Goal: Find specific page/section: Find specific page/section

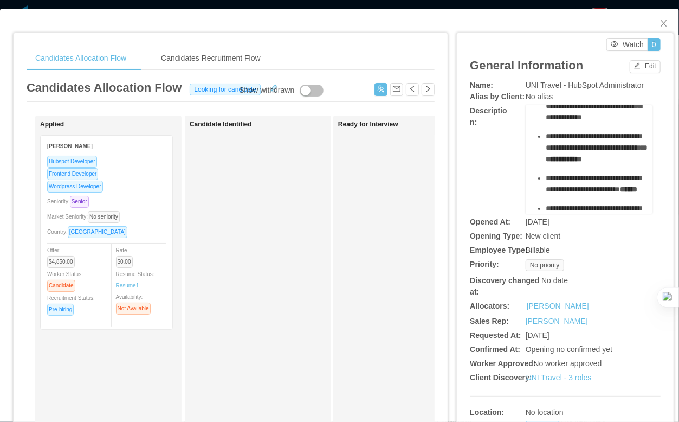
scroll to position [170, 0]
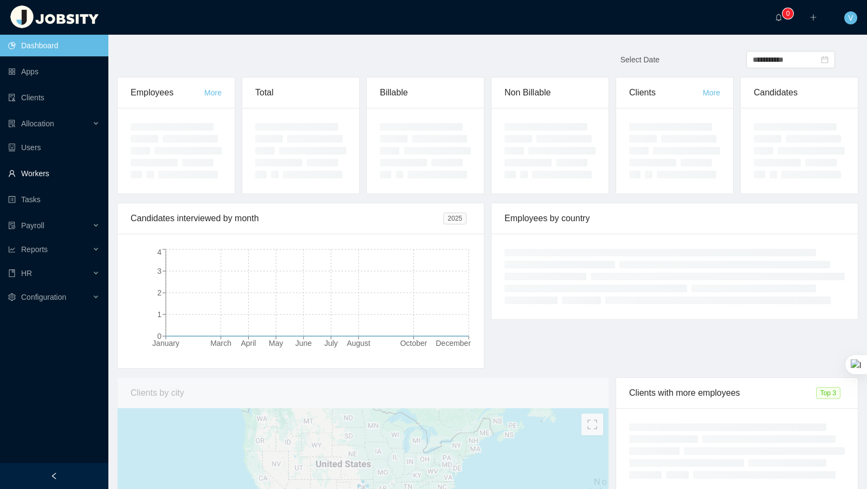
click at [53, 178] on link "Workers" at bounding box center [54, 174] width 92 height 22
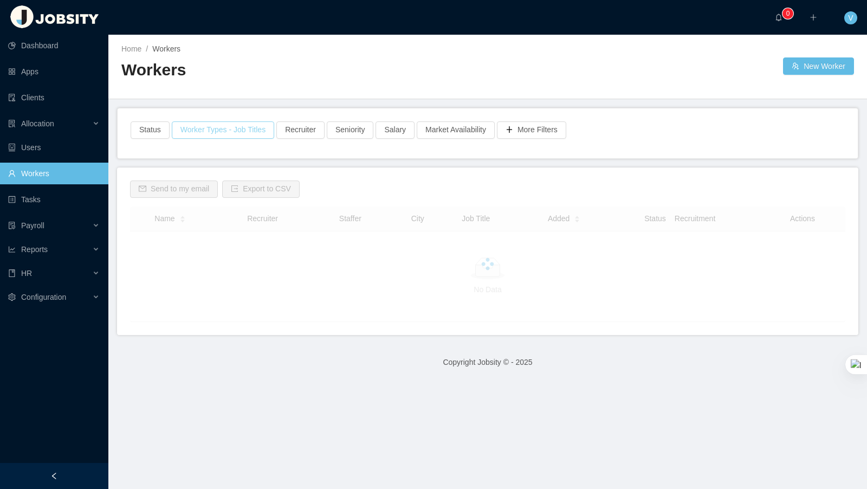
click at [222, 134] on button "Worker Types - Job Titles" at bounding box center [223, 129] width 102 height 17
click at [194, 202] on div "Worker Types" at bounding box center [223, 198] width 145 height 11
drag, startPoint x: 184, startPoint y: 81, endPoint x: 177, endPoint y: 185, distance: 104.3
click at [184, 81] on div "Workers" at bounding box center [304, 74] width 366 height 30
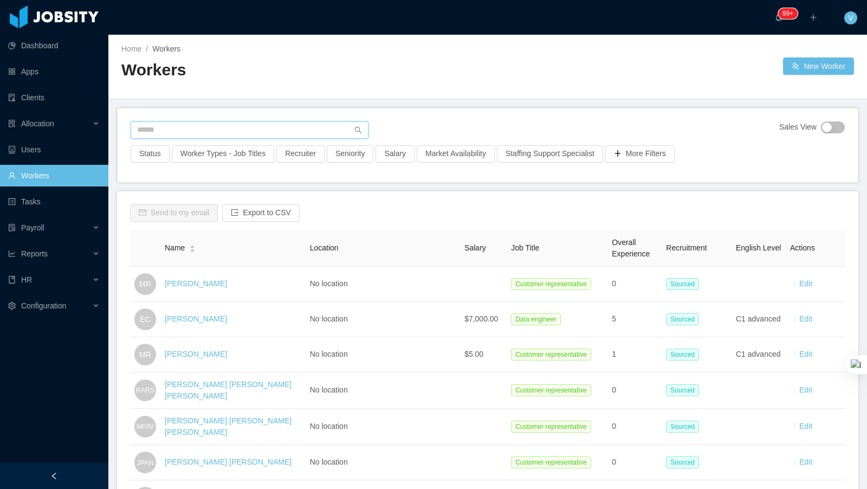
click at [189, 136] on input "text" at bounding box center [250, 129] width 238 height 17
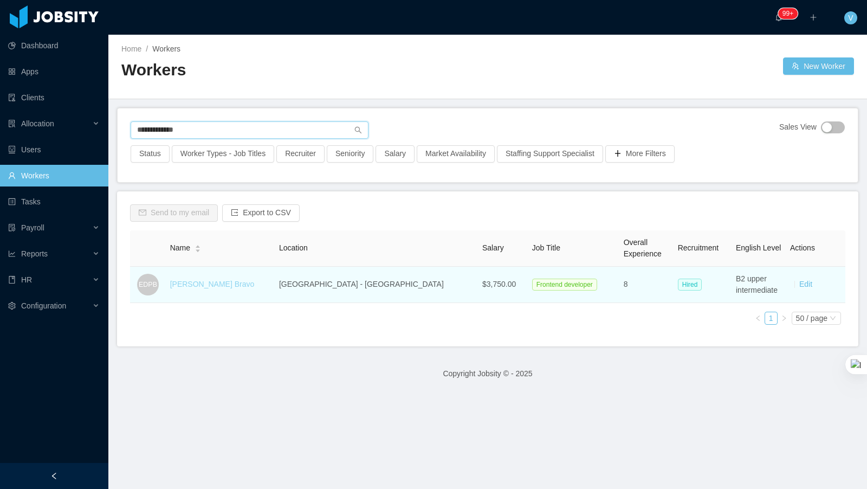
type input "**********"
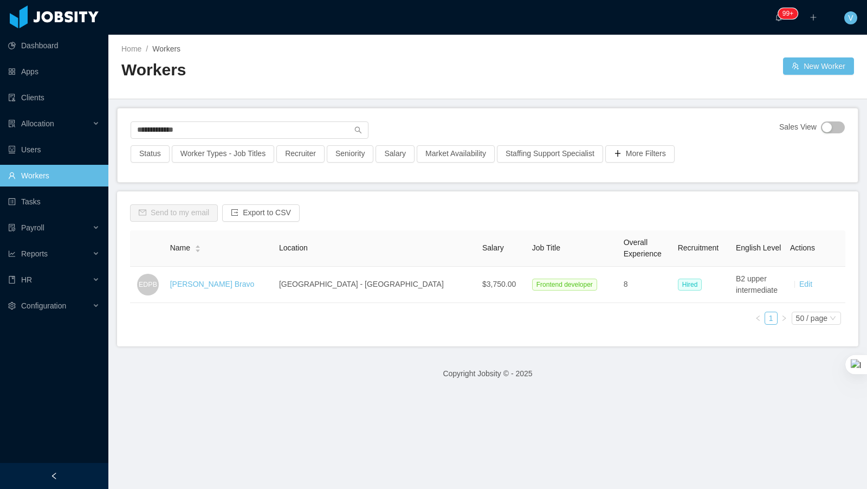
drag, startPoint x: 233, startPoint y: 283, endPoint x: 295, endPoint y: 281, distance: 62.4
click at [232, 283] on link "Edgar Dario Pazmiño Bravo" at bounding box center [212, 284] width 85 height 9
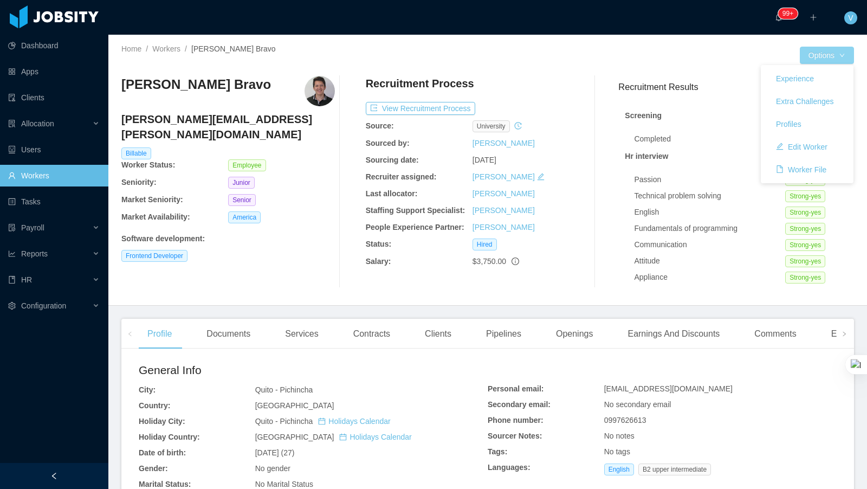
click at [821, 55] on button "Options" at bounding box center [827, 55] width 54 height 17
click at [804, 165] on button "Worker File" at bounding box center [801, 169] width 68 height 17
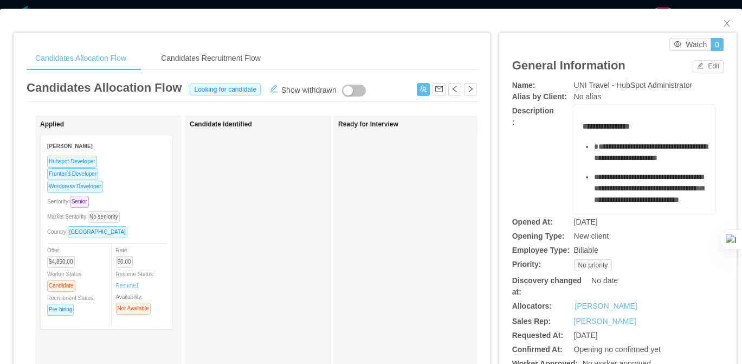
scroll to position [159, 0]
